Goal: Transaction & Acquisition: Purchase product/service

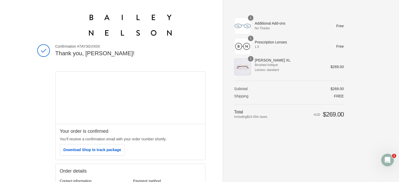
click at [136, 174] on h2 "Order details" at bounding box center [130, 171] width 141 height 6
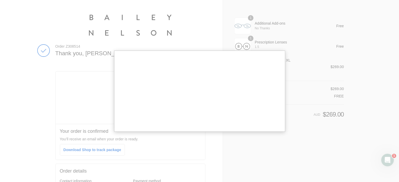
click at [295, 90] on div at bounding box center [199, 149] width 399 height 298
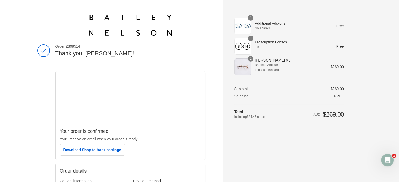
click at [242, 69] on div "1" at bounding box center [242, 66] width 17 height 17
click at [246, 66] on div "1" at bounding box center [242, 66] width 17 height 17
click at [251, 61] on span "1" at bounding box center [251, 59] width 6 height 6
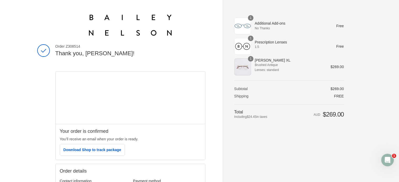
click at [263, 63] on span "Brushed Antique" at bounding box center [289, 65] width 68 height 5
click at [262, 72] on span "Lenses: standard" at bounding box center [289, 70] width 68 height 5
drag, startPoint x: 262, startPoint y: 72, endPoint x: 240, endPoint y: 71, distance: 22.0
click at [240, 71] on tr "1 Adler XL Brushed Antique Lenses: standard 1 $269.00" at bounding box center [289, 65] width 110 height 20
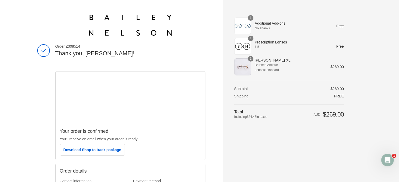
click at [240, 71] on div "1" at bounding box center [242, 66] width 17 height 17
